Goal: Find contact information: Find contact information

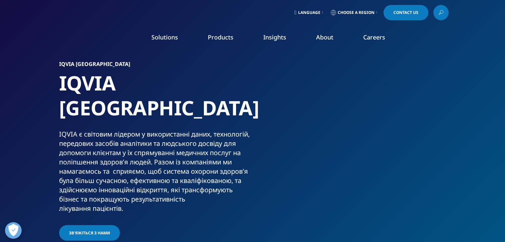
click at [373, 13] on link "Choose a Region" at bounding box center [353, 12] width 49 height 15
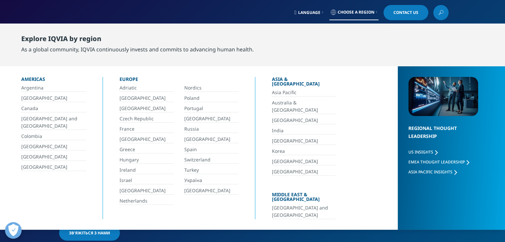
click at [194, 177] on link "Україна" at bounding box center [211, 181] width 54 height 8
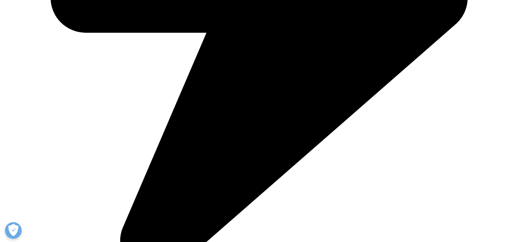
scroll to position [466, 0]
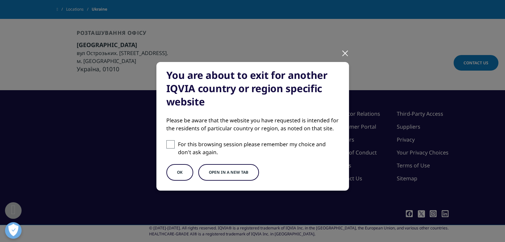
click at [368, 57] on div "You are about to exit for another IQVIA country or region specific website Plea…" at bounding box center [253, 132] width 392 height 264
click at [343, 54] on div at bounding box center [345, 53] width 8 height 18
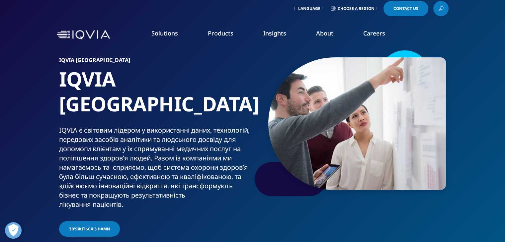
scroll to position [0, 0]
